Goal: Information Seeking & Learning: Learn about a topic

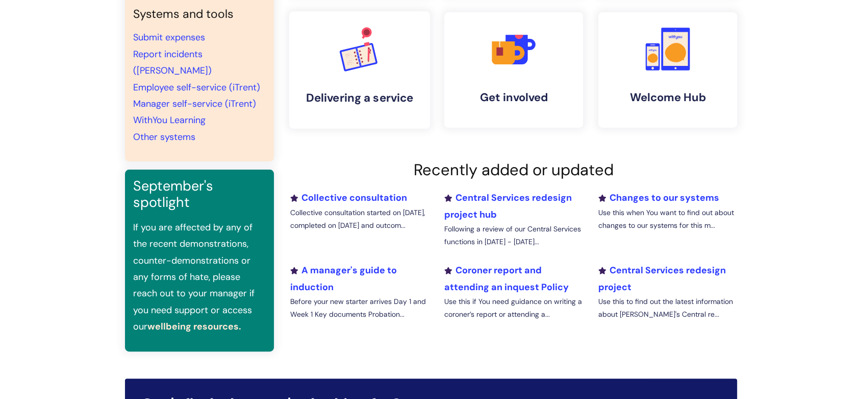
scroll to position [227, 0]
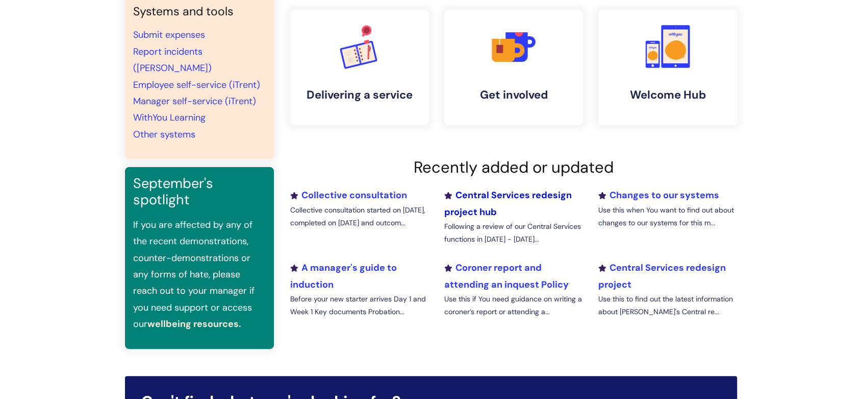
click at [463, 200] on link "Central Services redesign project hub" at bounding box center [508, 203] width 128 height 29
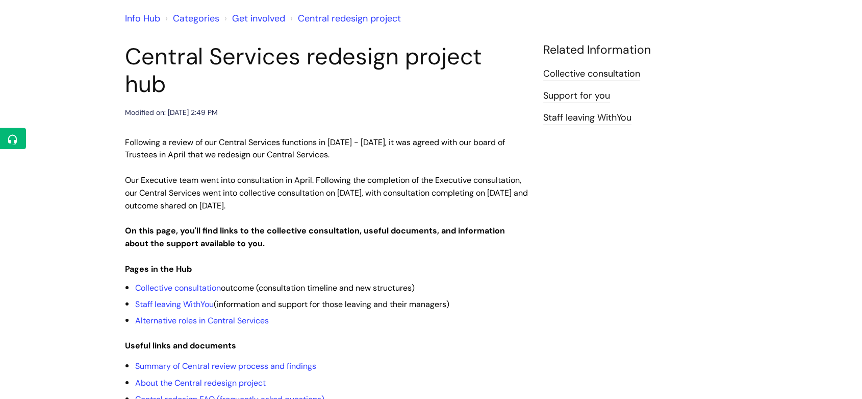
scroll to position [113, 0]
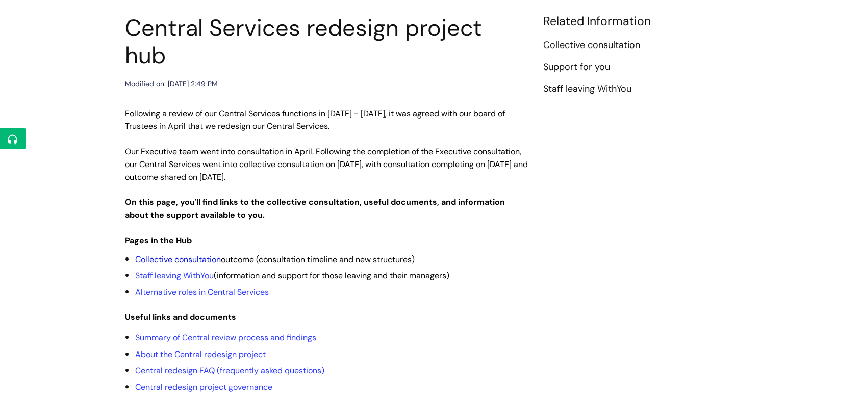
click at [216, 254] on link "Collective consultation" at bounding box center [178, 259] width 86 height 11
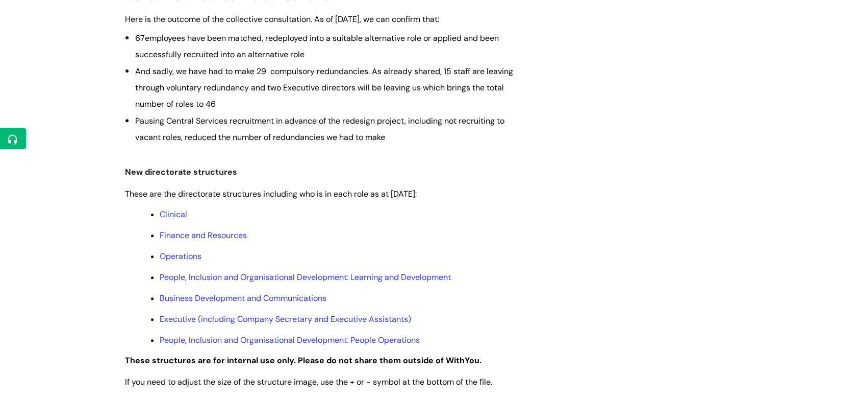
scroll to position [396, 0]
click at [265, 299] on link "Business Development and Communications" at bounding box center [243, 297] width 167 height 11
